Goal: Transaction & Acquisition: Purchase product/service

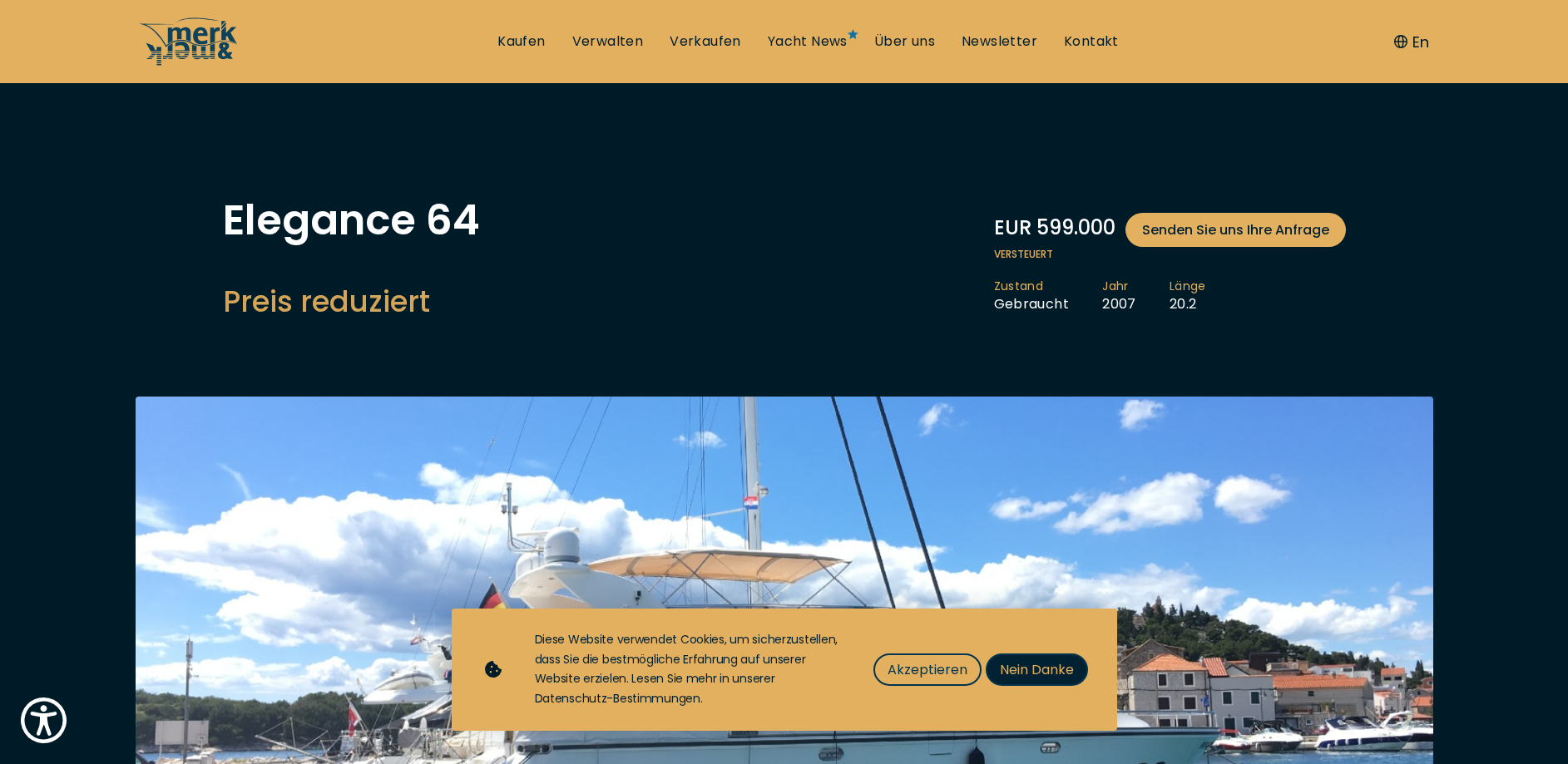
click at [1036, 669] on span "Nein Danke" at bounding box center [1036, 669] width 74 height 20
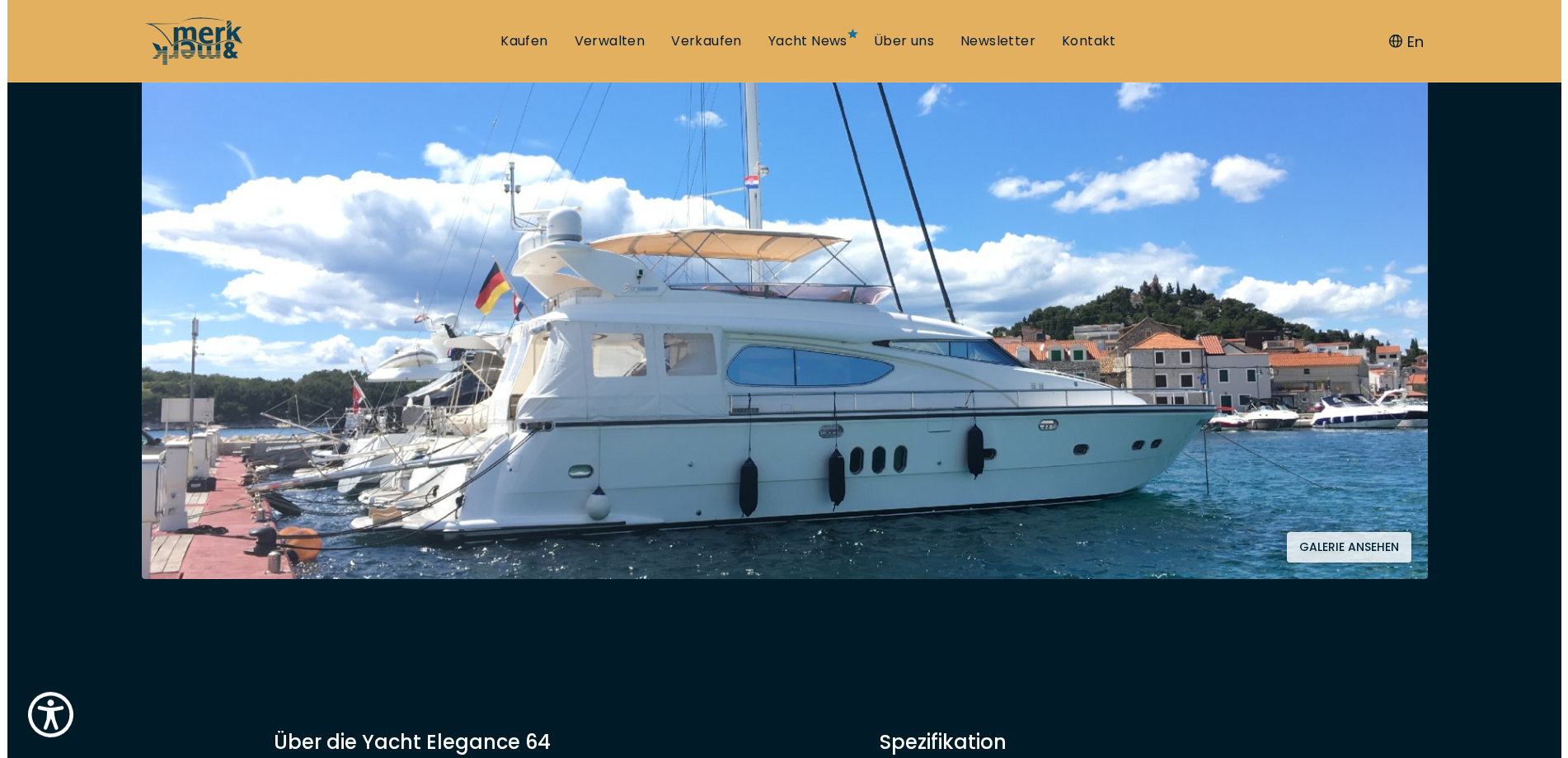
scroll to position [336, 0]
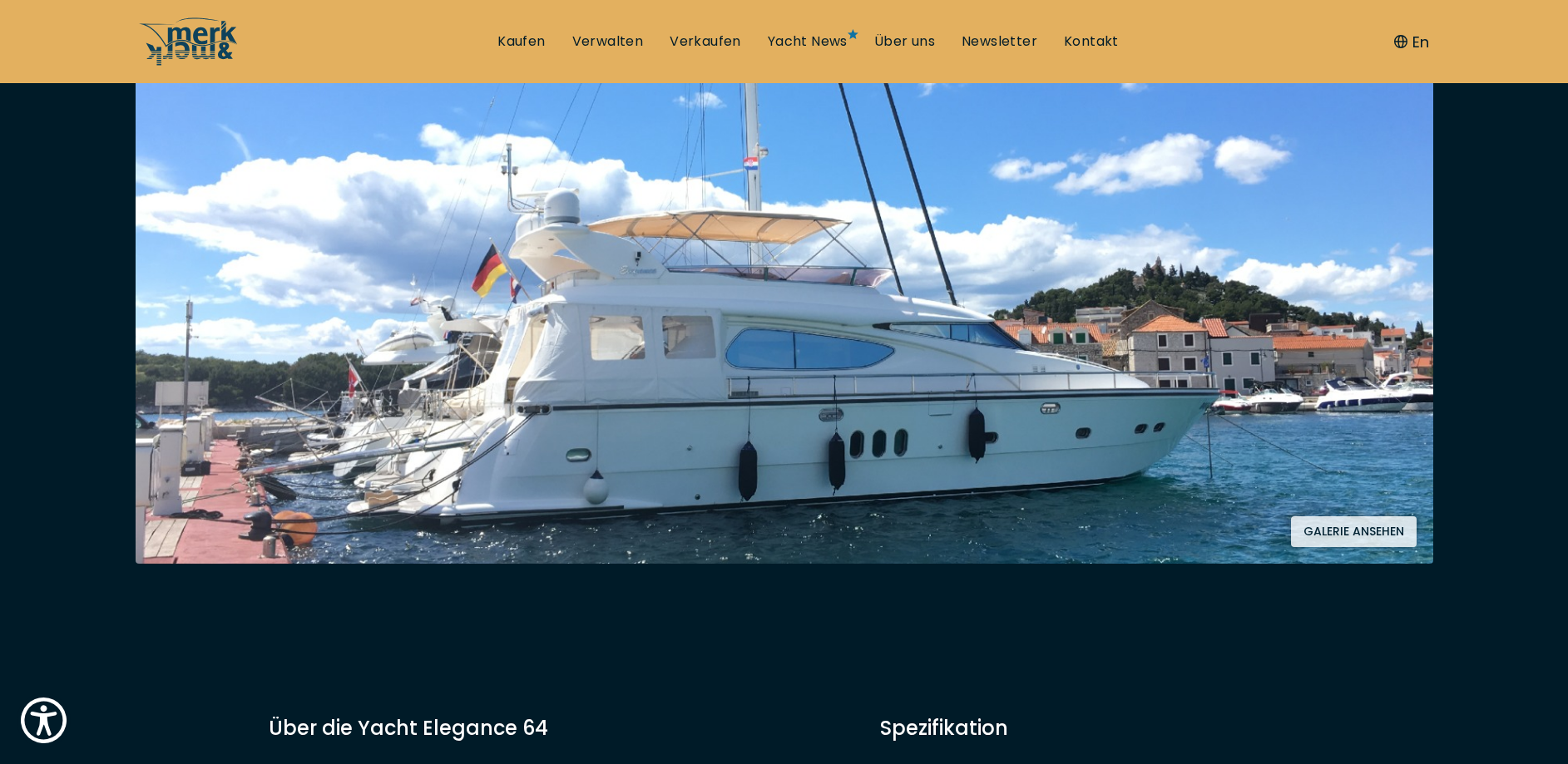
click at [1355, 523] on button "Galerie ansehen" at bounding box center [1353, 531] width 125 height 31
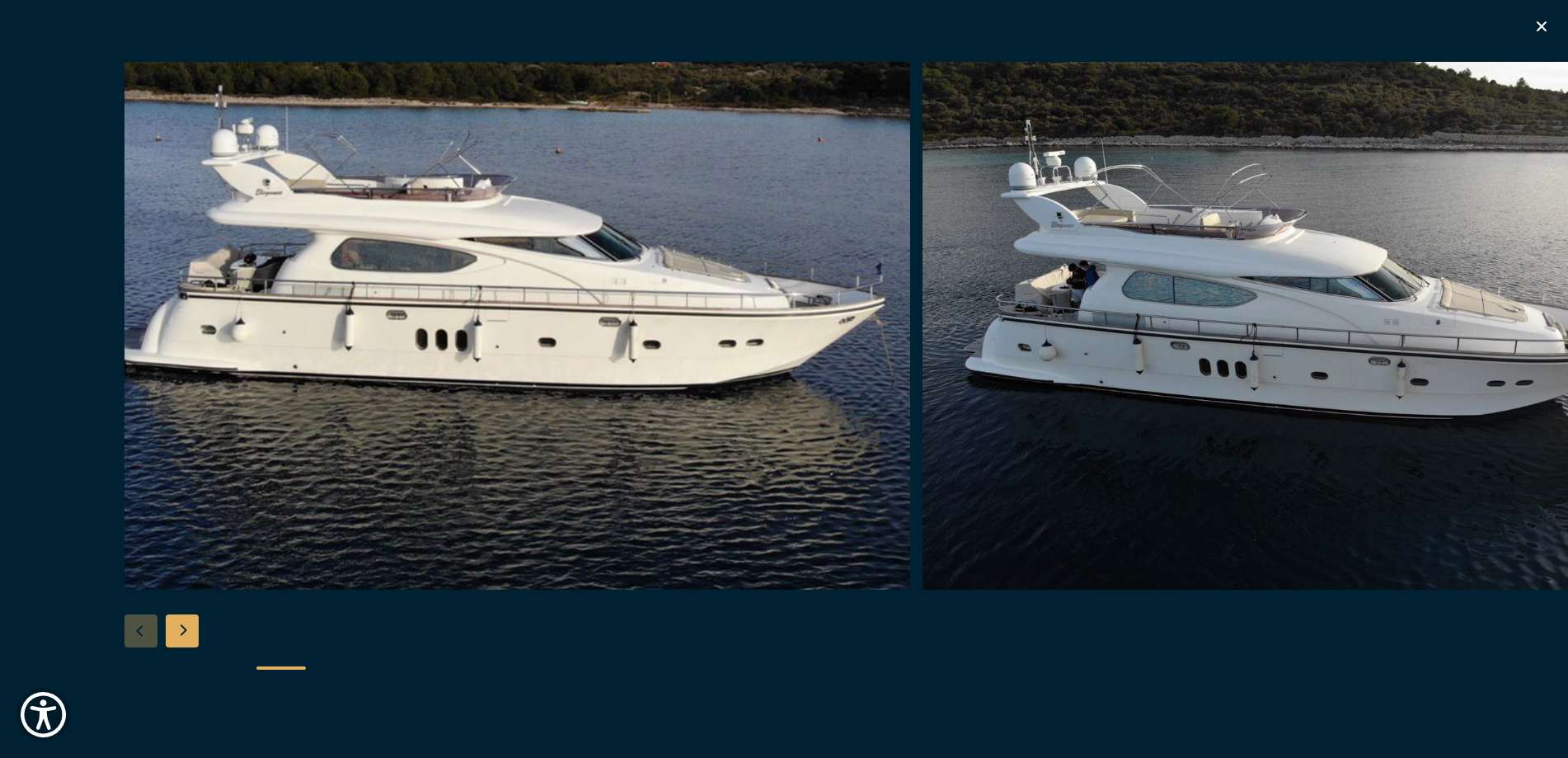
click at [183, 627] on div "Next slide" at bounding box center [182, 630] width 33 height 33
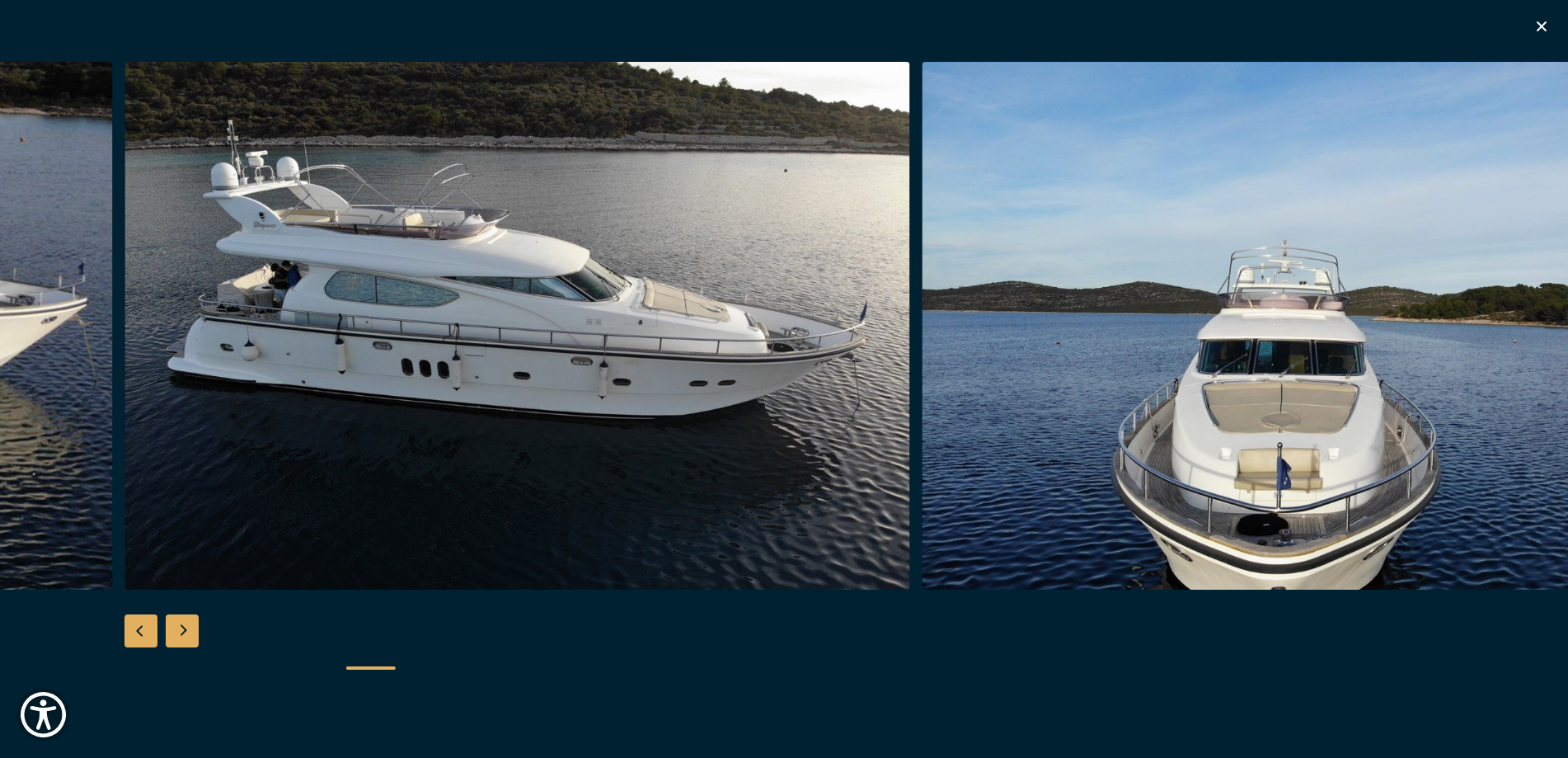
click at [183, 627] on div "Next slide" at bounding box center [182, 630] width 33 height 33
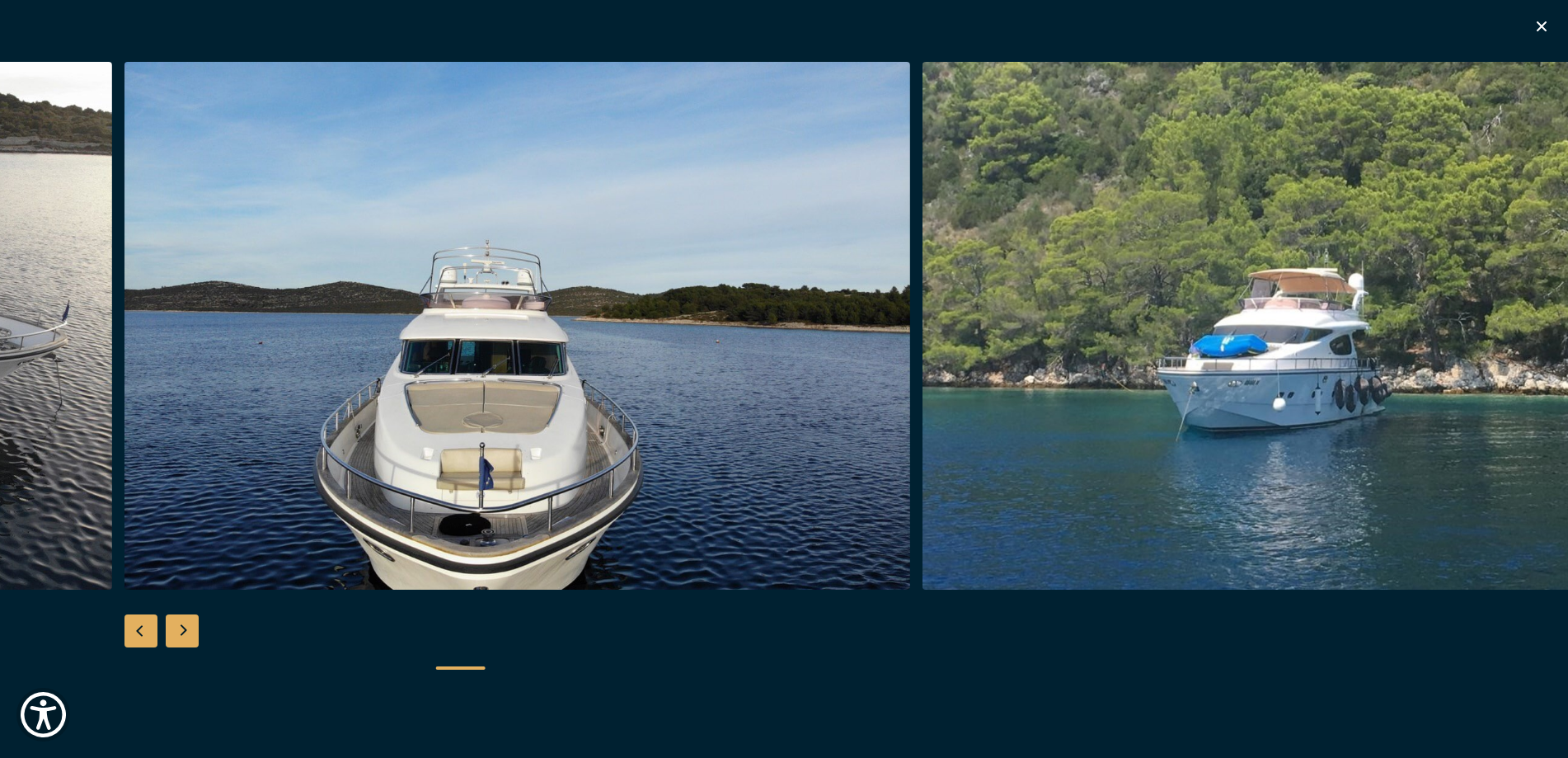
click at [183, 627] on div "Next slide" at bounding box center [182, 630] width 33 height 33
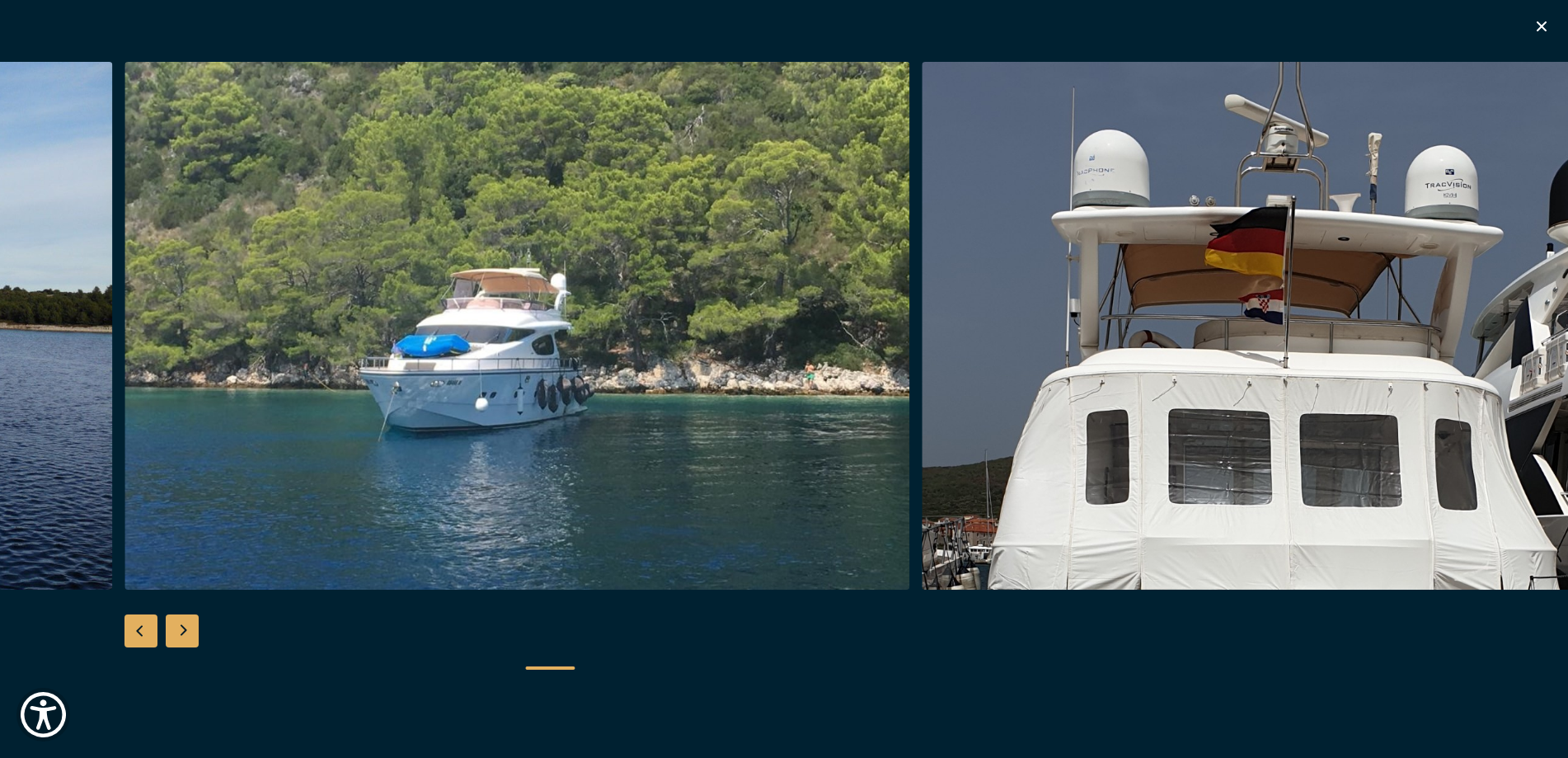
click at [183, 628] on div "Next slide" at bounding box center [182, 630] width 33 height 33
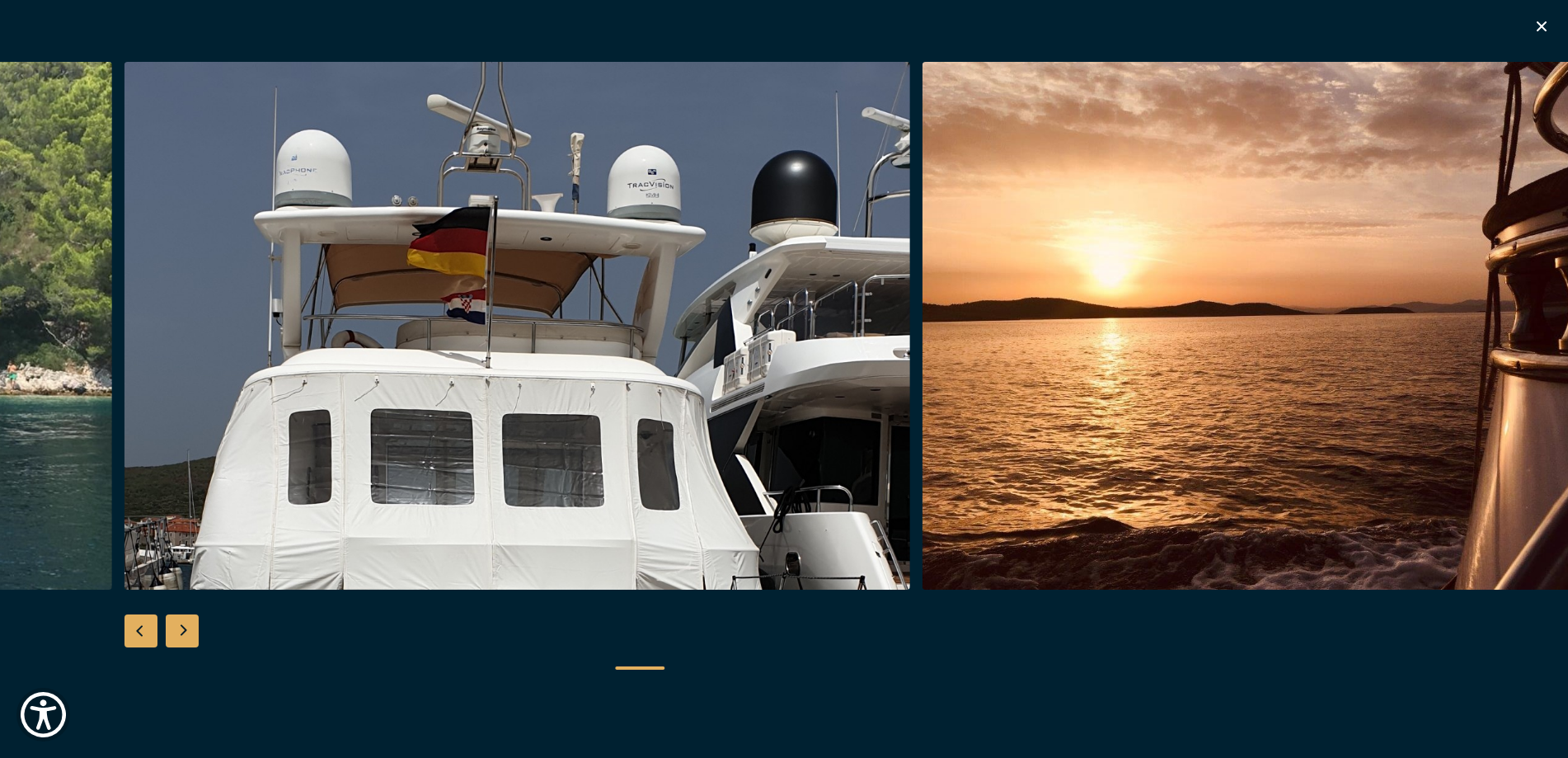
click at [183, 628] on div "Next slide" at bounding box center [182, 630] width 33 height 33
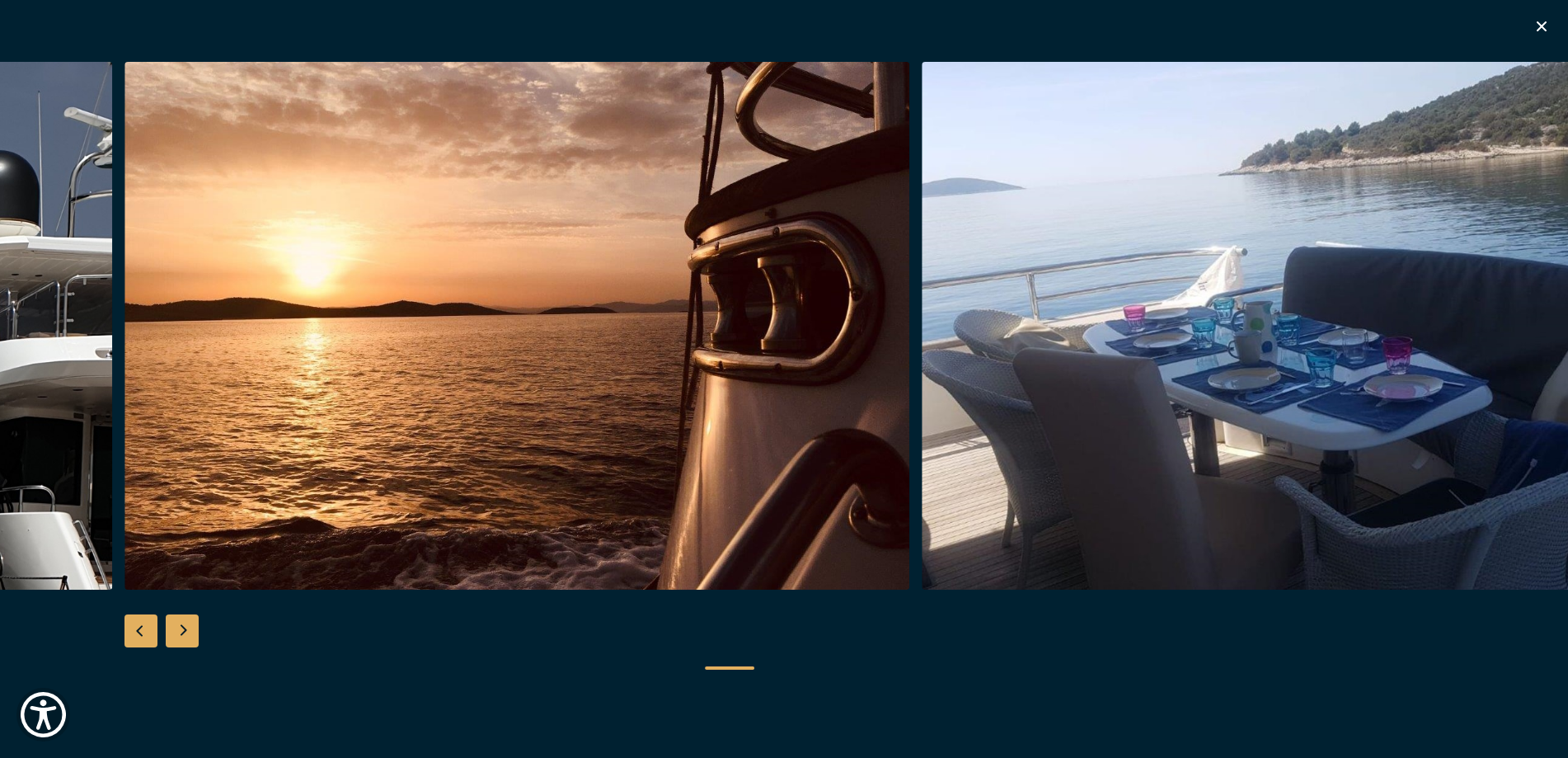
click at [183, 628] on div "Next slide" at bounding box center [182, 630] width 33 height 33
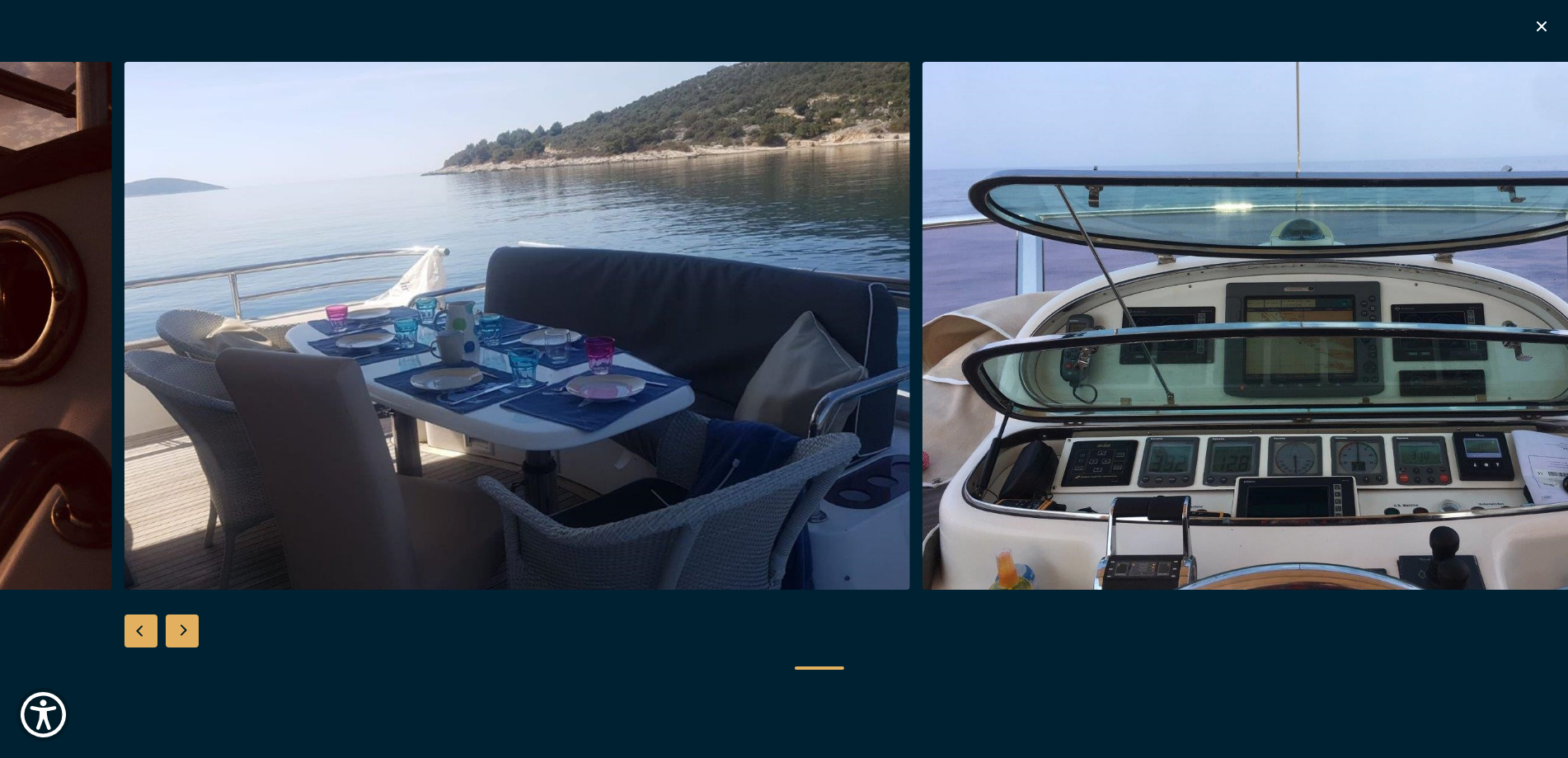
click at [183, 628] on div "Next slide" at bounding box center [182, 630] width 33 height 33
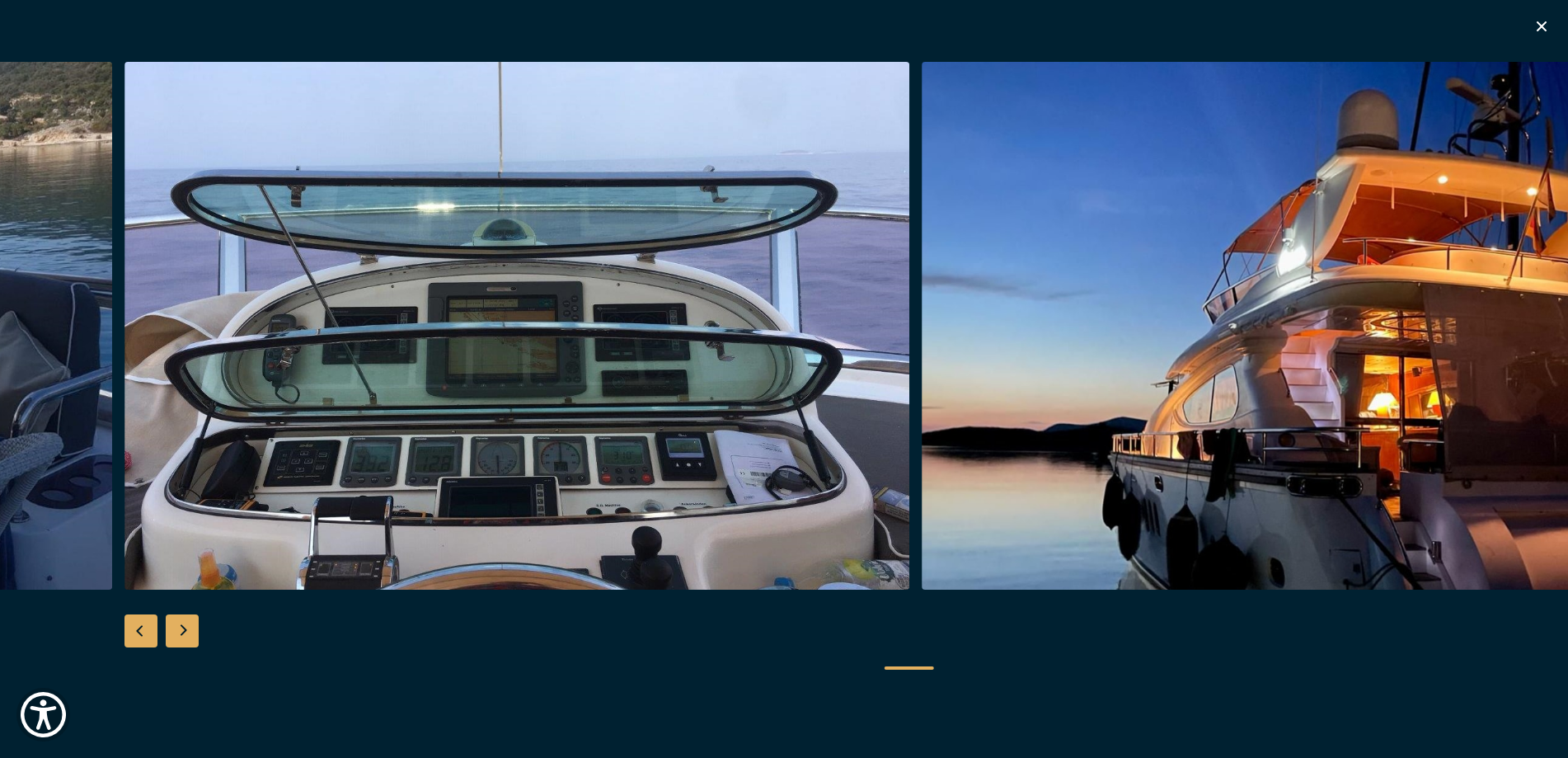
click at [183, 628] on div "Next slide" at bounding box center [182, 630] width 33 height 33
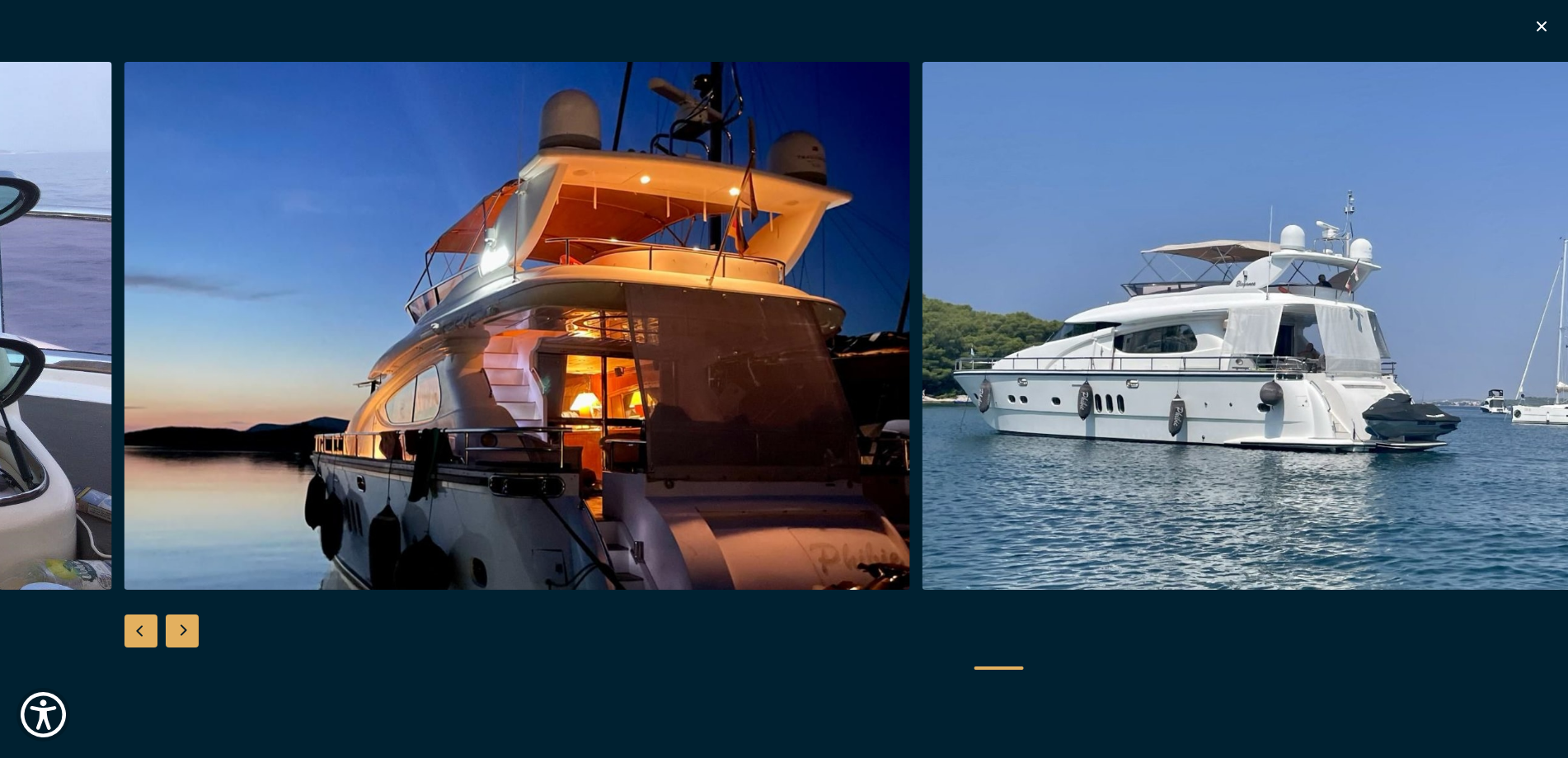
click at [180, 624] on div "Next slide" at bounding box center [182, 630] width 33 height 33
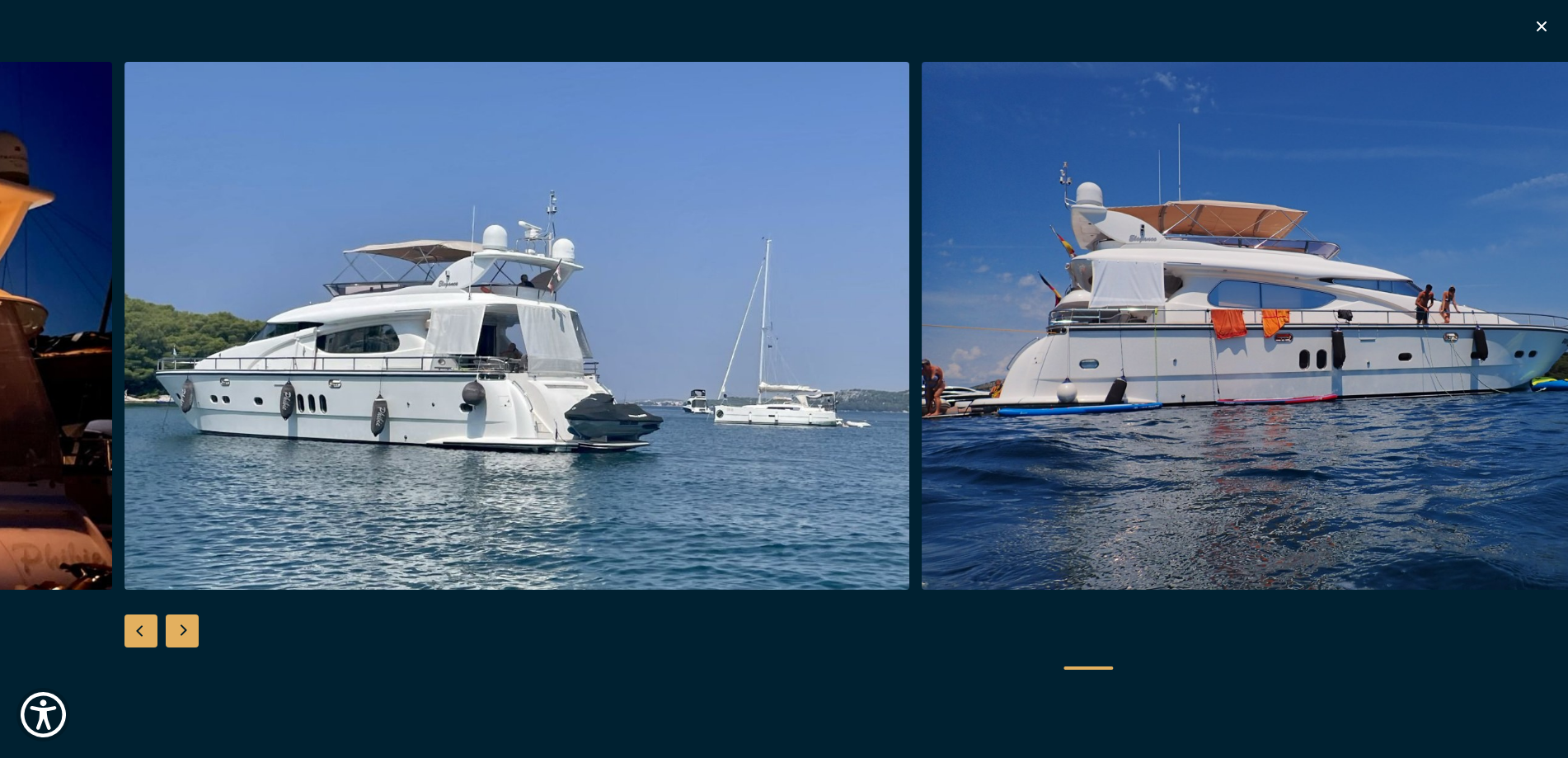
click at [180, 624] on div "Next slide" at bounding box center [182, 630] width 33 height 33
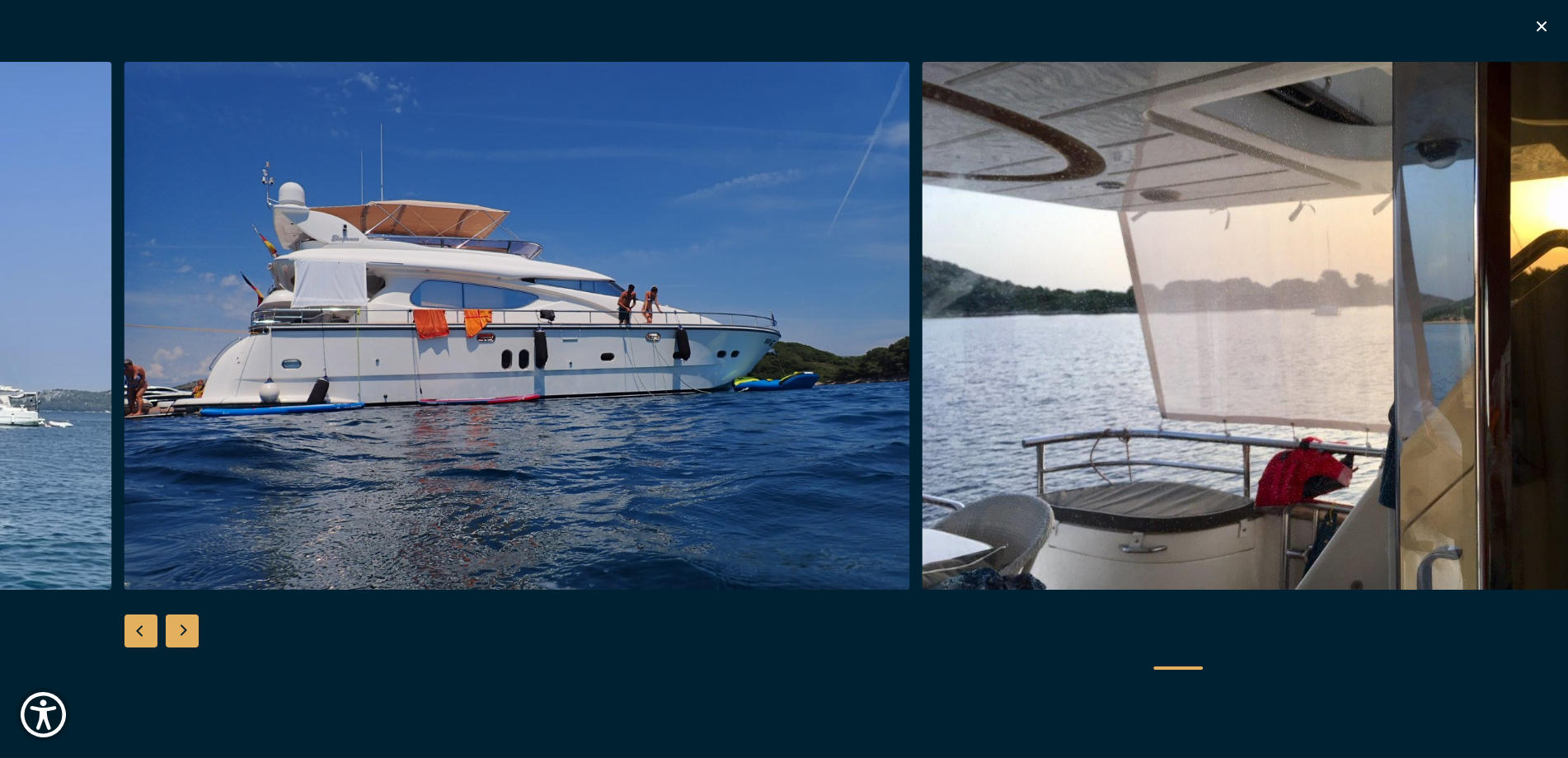
click at [180, 624] on div "Next slide" at bounding box center [182, 630] width 33 height 33
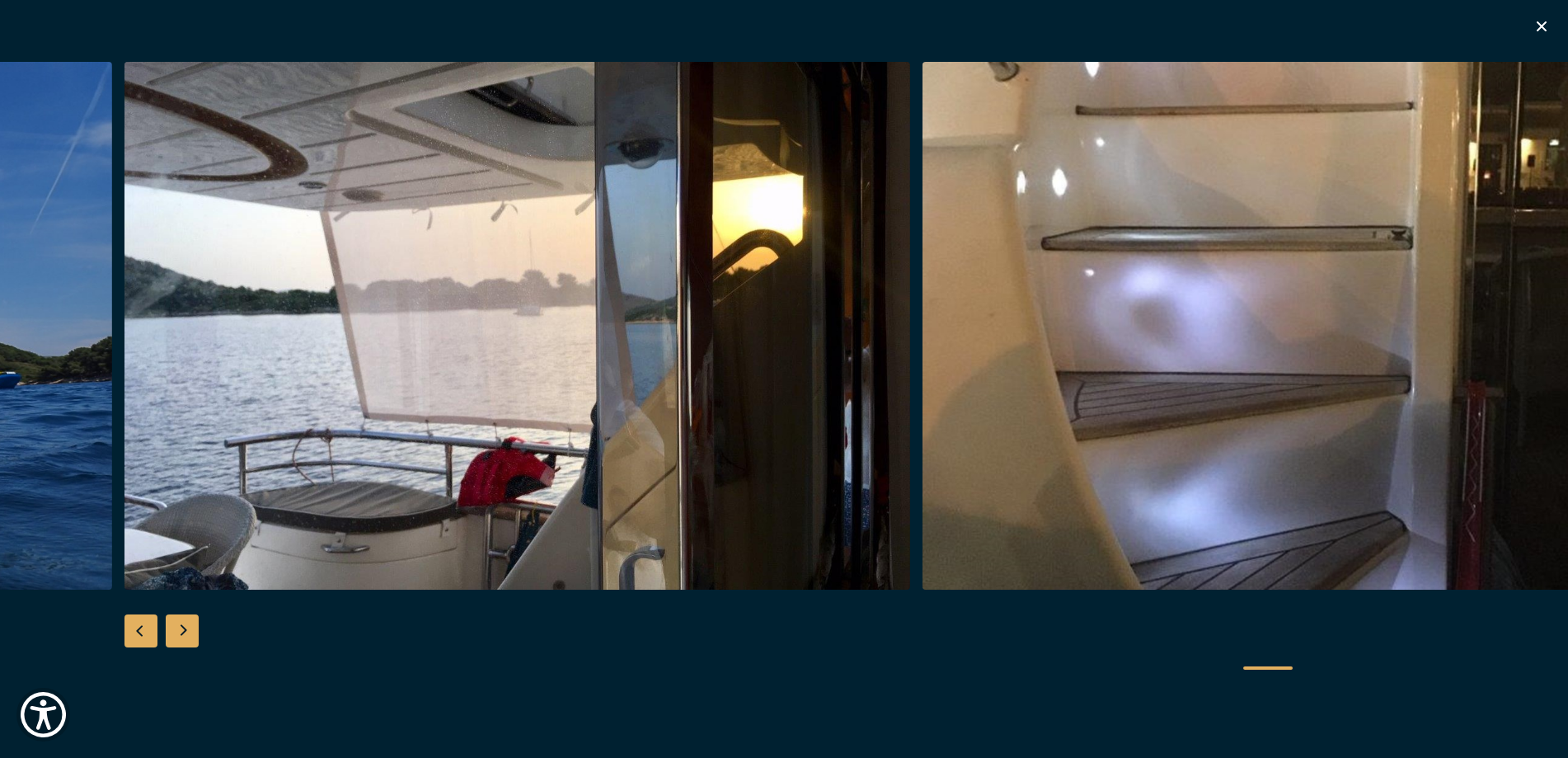
click at [180, 624] on div "Next slide" at bounding box center [182, 630] width 33 height 33
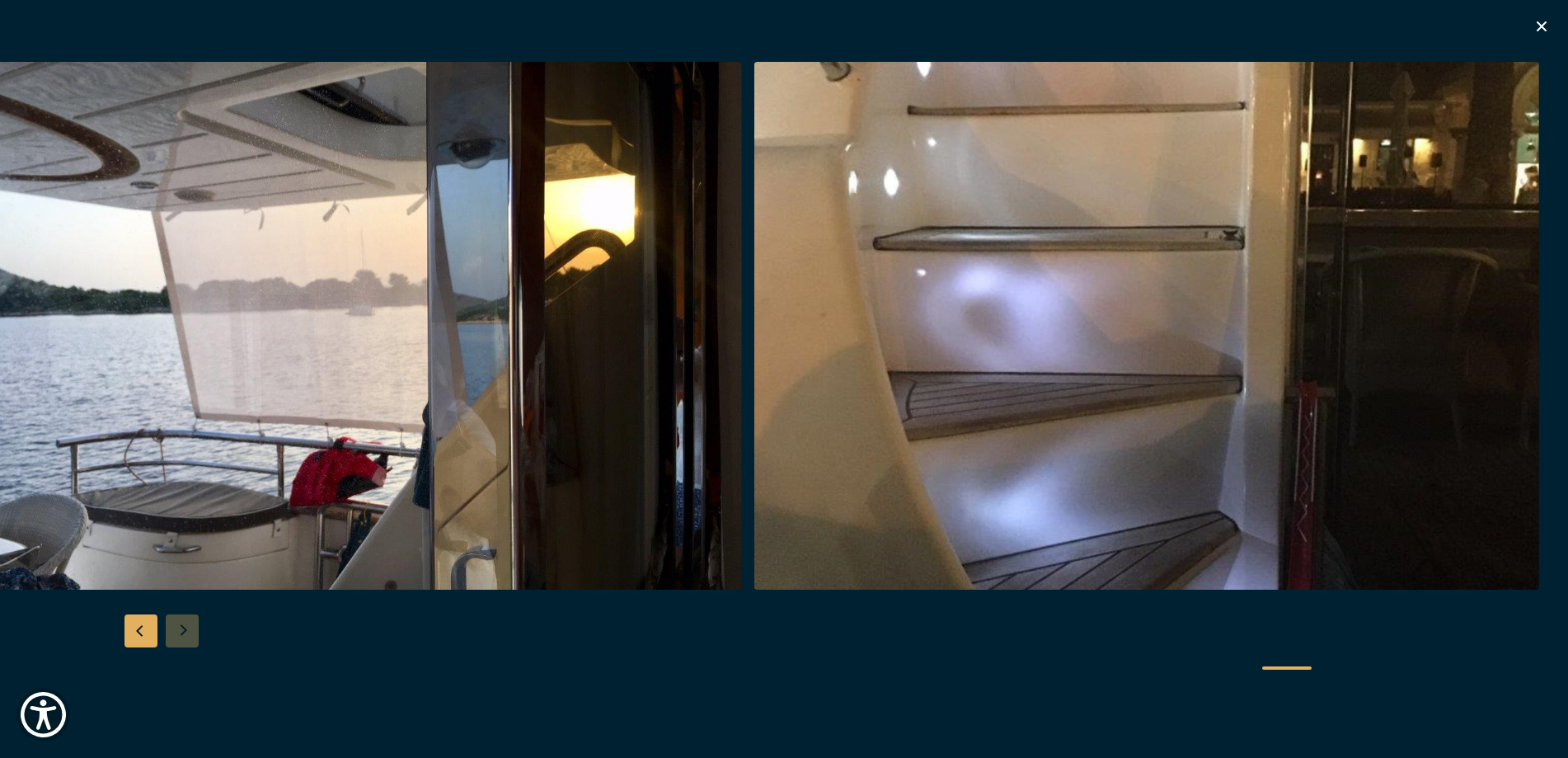
click at [180, 624] on div at bounding box center [784, 379] width 1568 height 635
